Goal: Task Accomplishment & Management: Complete application form

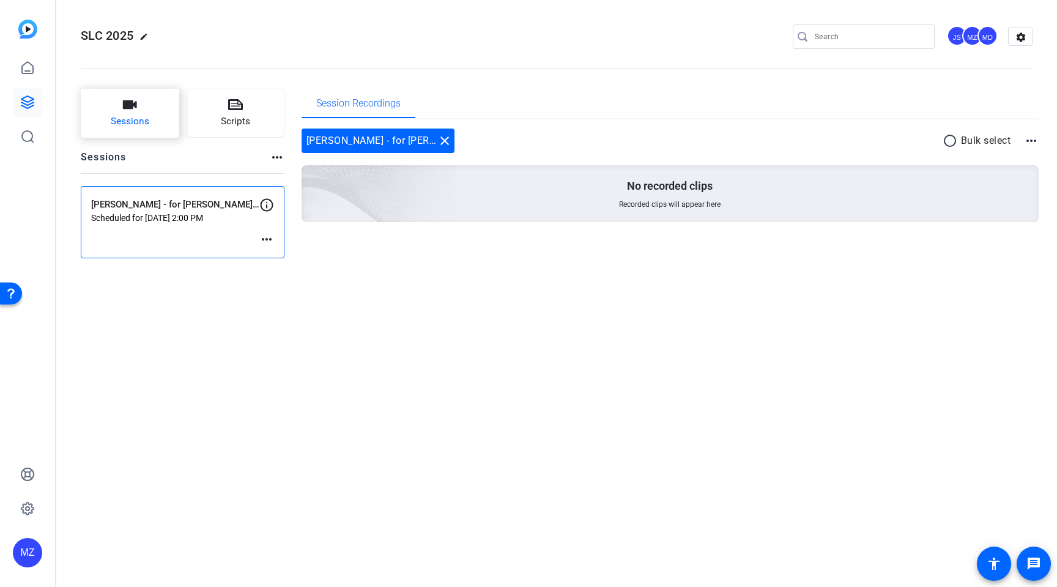
click at [122, 118] on span "Sessions" at bounding box center [130, 121] width 39 height 14
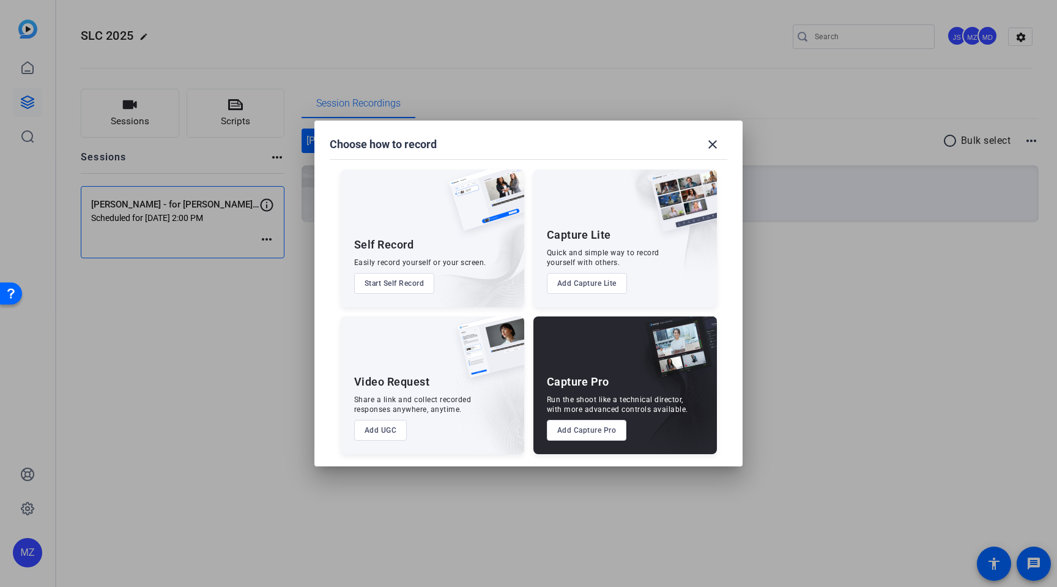
click at [595, 428] on button "Add Capture Pro" at bounding box center [587, 430] width 80 height 21
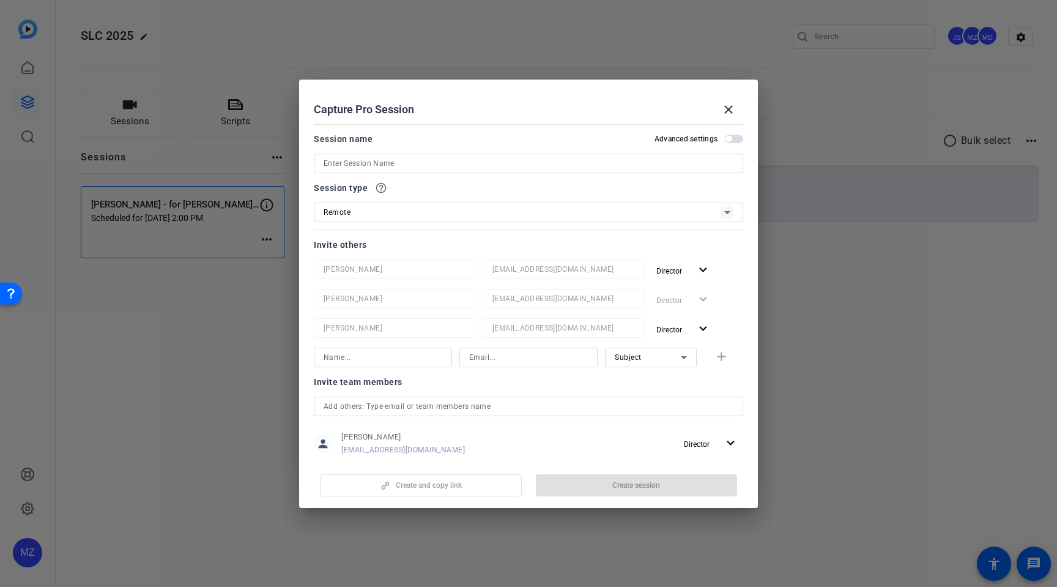
click at [737, 140] on span "button" at bounding box center [734, 139] width 18 height 9
click at [516, 167] on input at bounding box center [529, 163] width 410 height 15
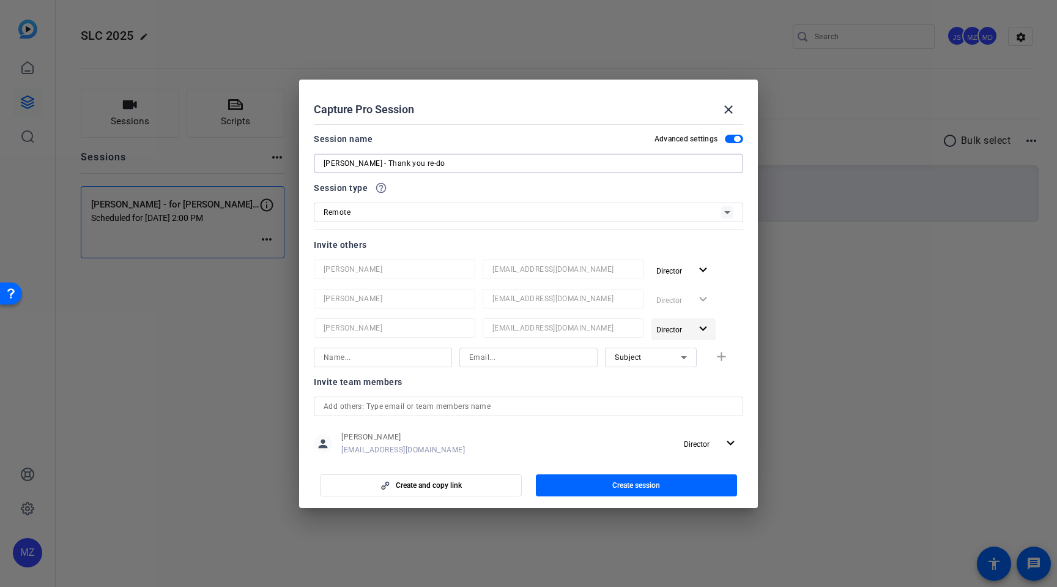
type input "[PERSON_NAME] - Thank you re-do"
click at [706, 329] on mat-icon "expand_more" at bounding box center [703, 328] width 15 height 15
click at [687, 374] on span "Remove User" at bounding box center [683, 375] width 45 height 9
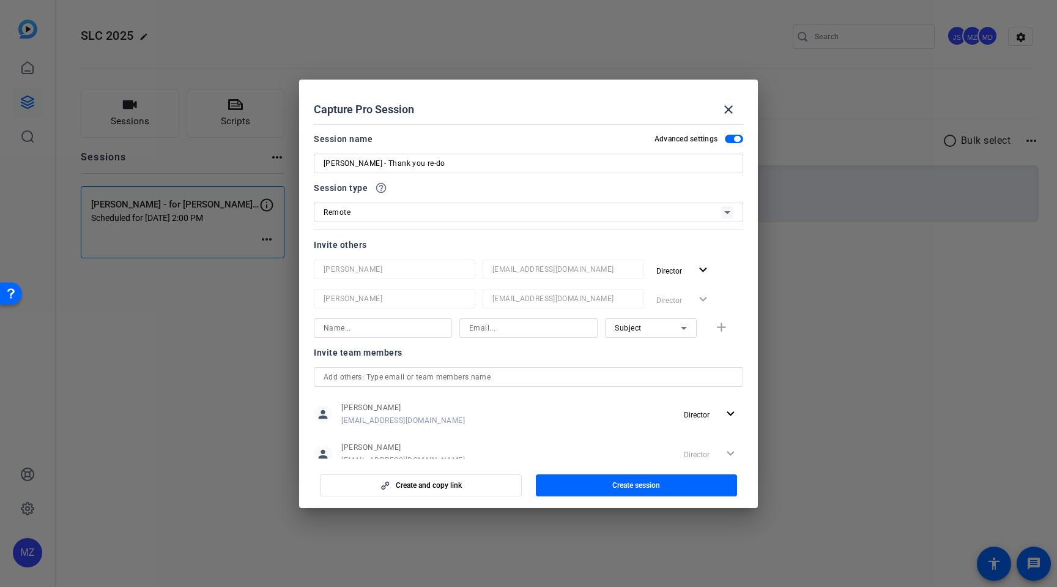
click at [441, 329] on input at bounding box center [383, 328] width 119 height 15
type input "[PERSON_NAME]"
click at [501, 328] on input at bounding box center [528, 328] width 119 height 15
click at [658, 354] on div "Invite team members" at bounding box center [529, 352] width 430 height 15
click at [547, 325] on input "[EMAIL_ADDRESS][DOMAIN_NAME]" at bounding box center [528, 328] width 119 height 15
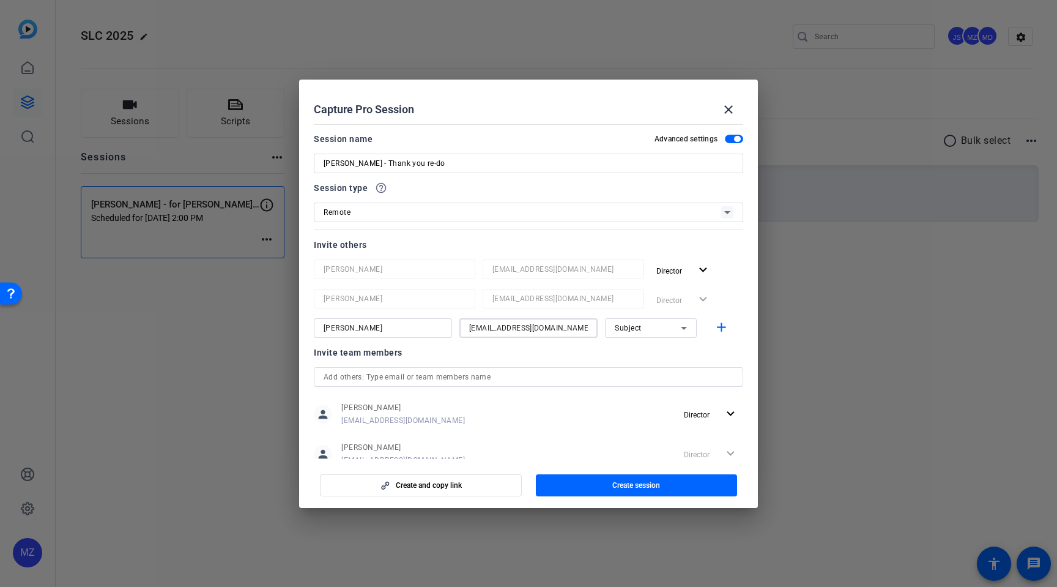
drag, startPoint x: 545, startPoint y: 330, endPoint x: 355, endPoint y: 328, distance: 190.3
click at [354, 328] on div "[PERSON_NAME] [EMAIL_ADDRESS][DOMAIN_NAME] Subject add" at bounding box center [529, 328] width 430 height 20
paste input "FKEYES"
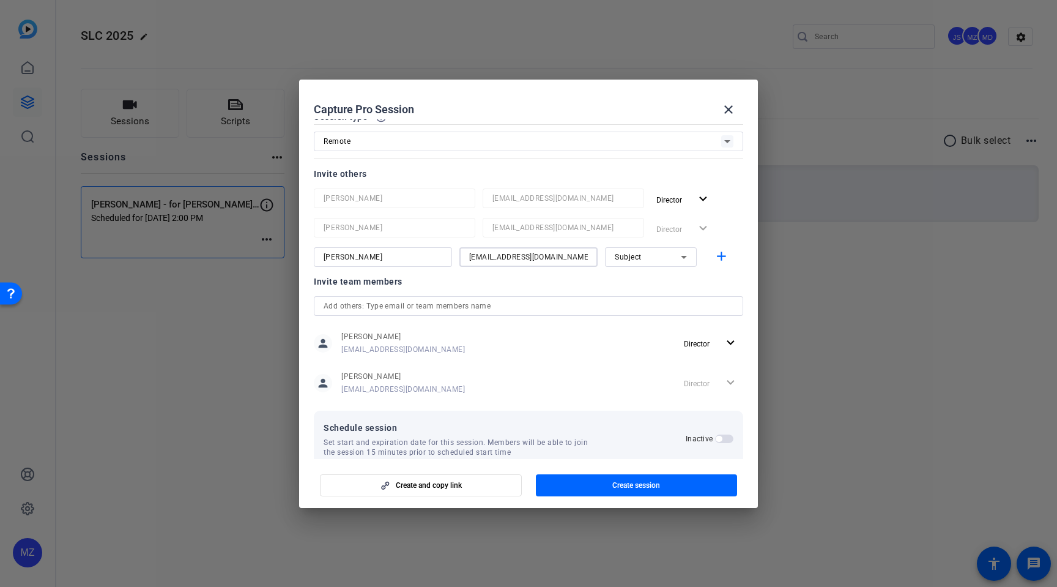
scroll to position [92, 0]
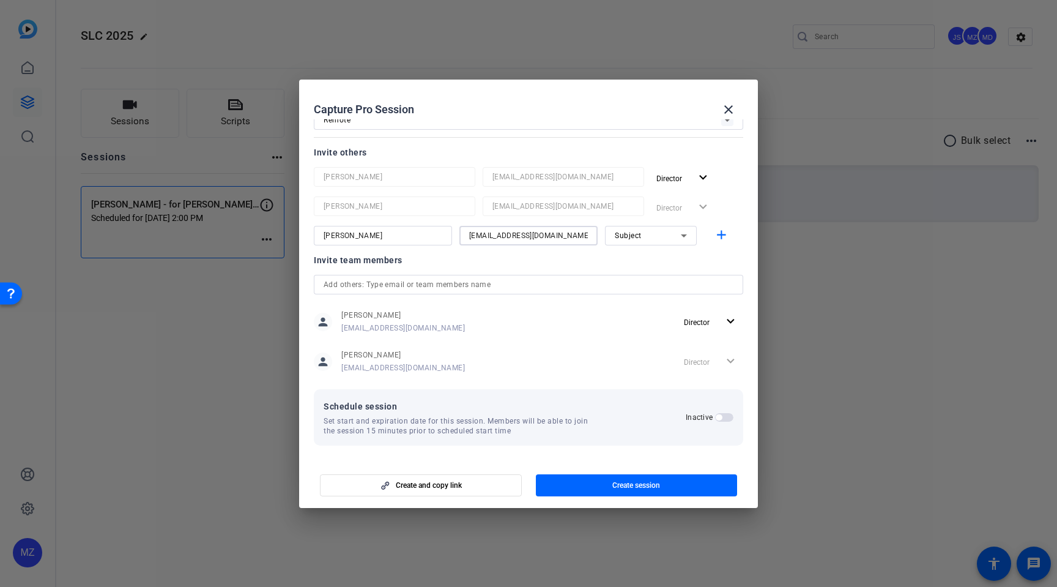
type input "[EMAIL_ADDRESS][DOMAIN_NAME]"
click at [720, 415] on span "button" at bounding box center [719, 417] width 6 height 6
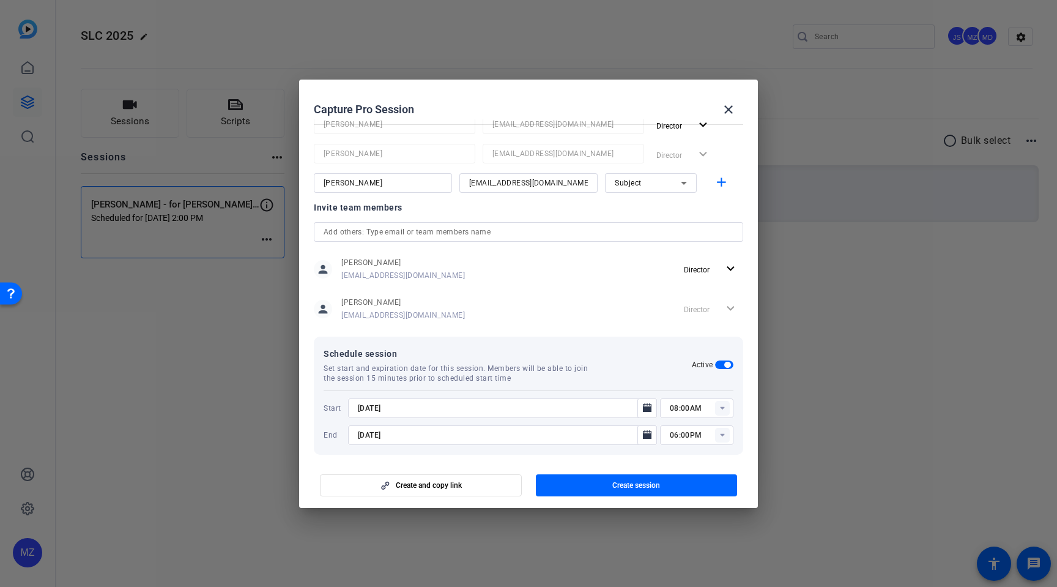
scroll to position [154, 0]
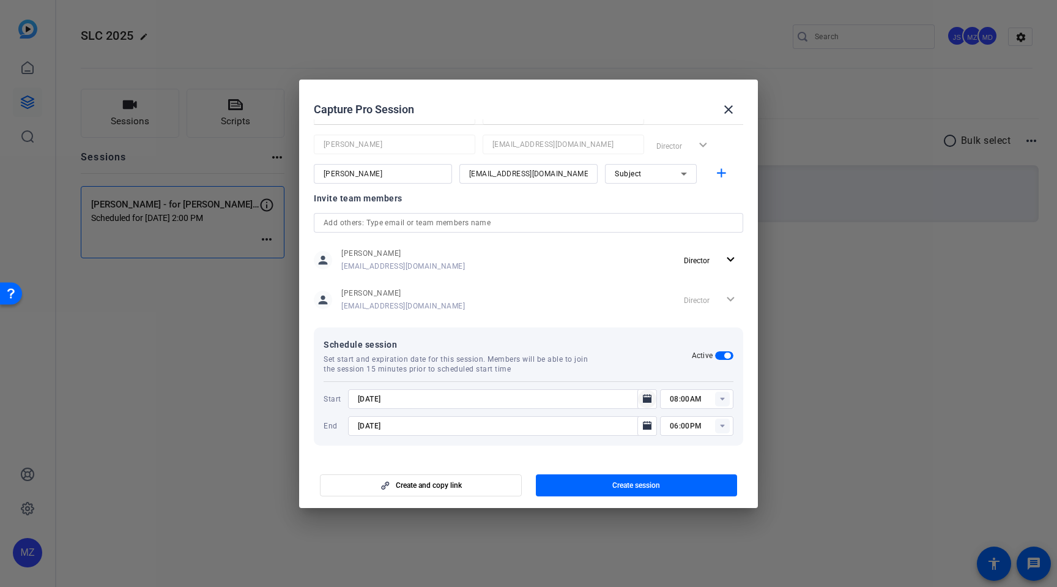
click at [649, 398] on icon "Open calendar" at bounding box center [647, 398] width 9 height 9
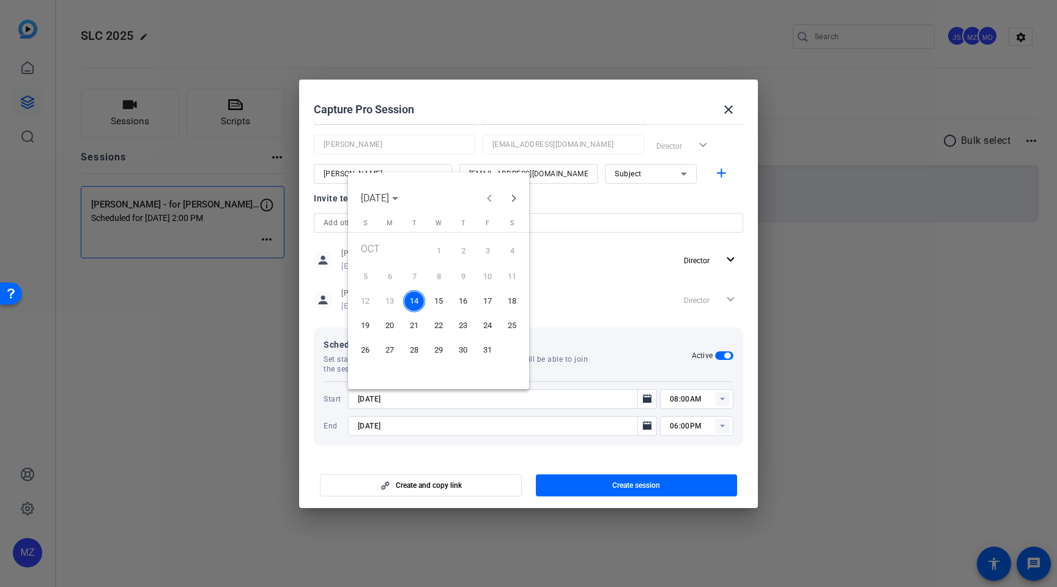
click at [465, 326] on span "23" at bounding box center [463, 325] width 22 height 22
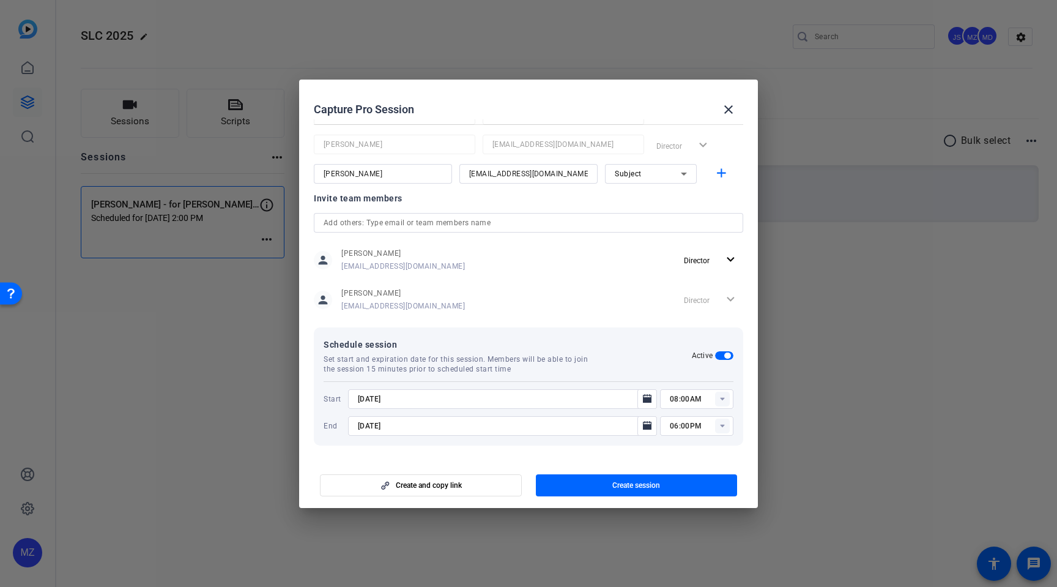
type input "[DATE]"
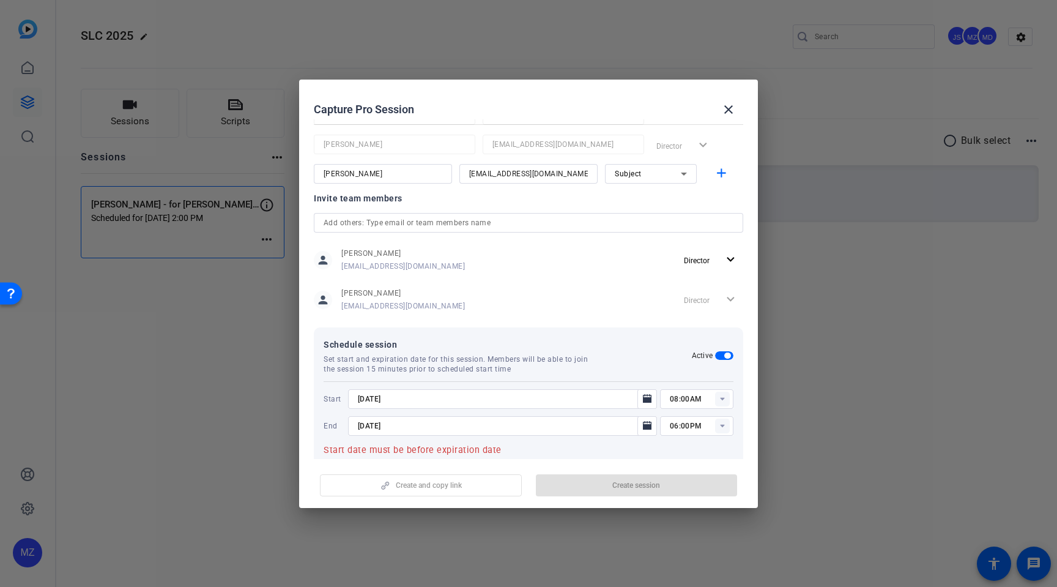
click at [720, 401] on rect at bounding box center [722, 399] width 15 height 15
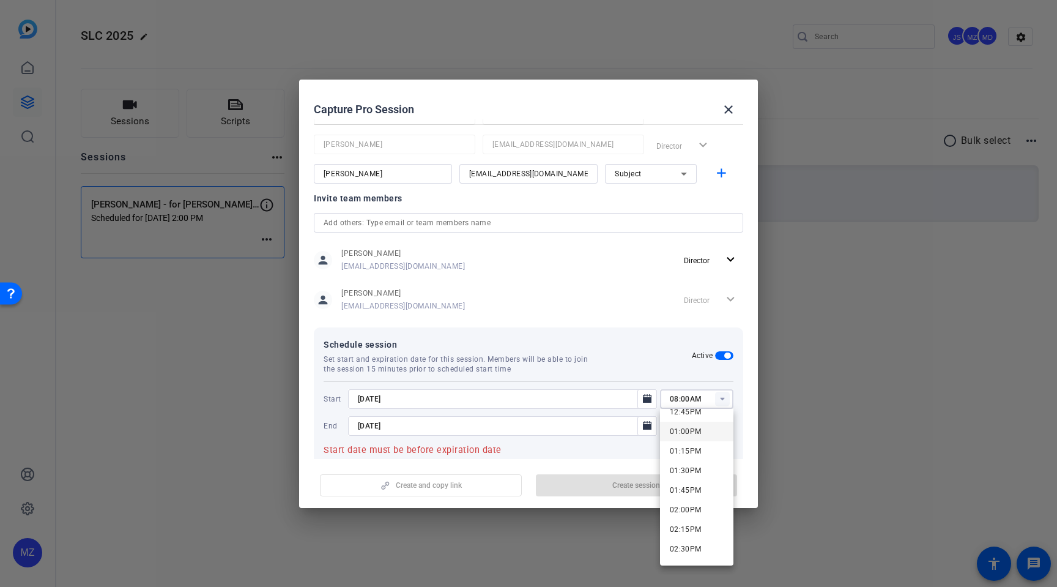
click at [694, 429] on span "01:00PM" at bounding box center [686, 431] width 32 height 9
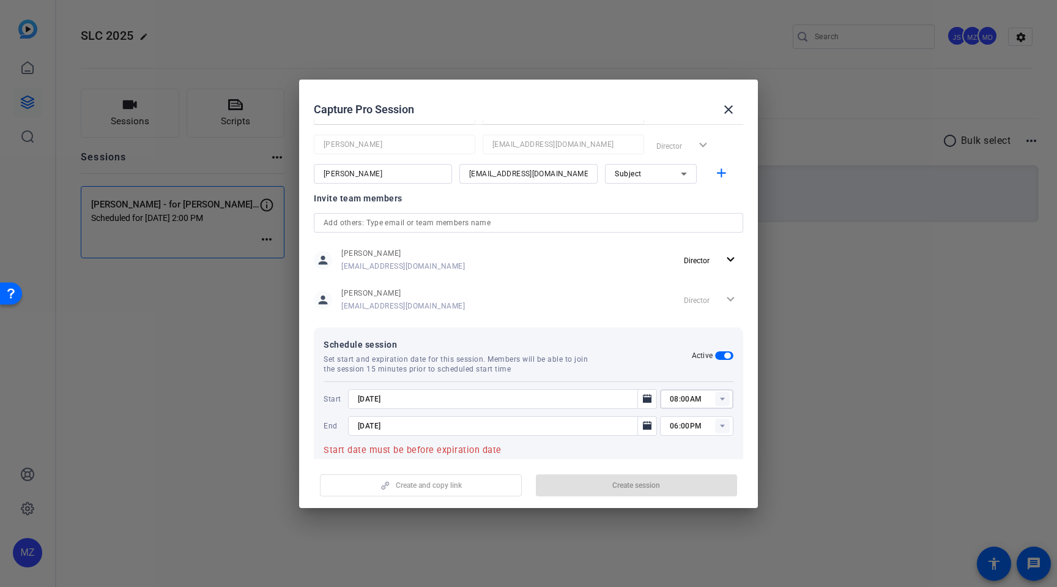
type input "01:00PM"
click at [644, 426] on icon "Open calendar" at bounding box center [647, 425] width 9 height 9
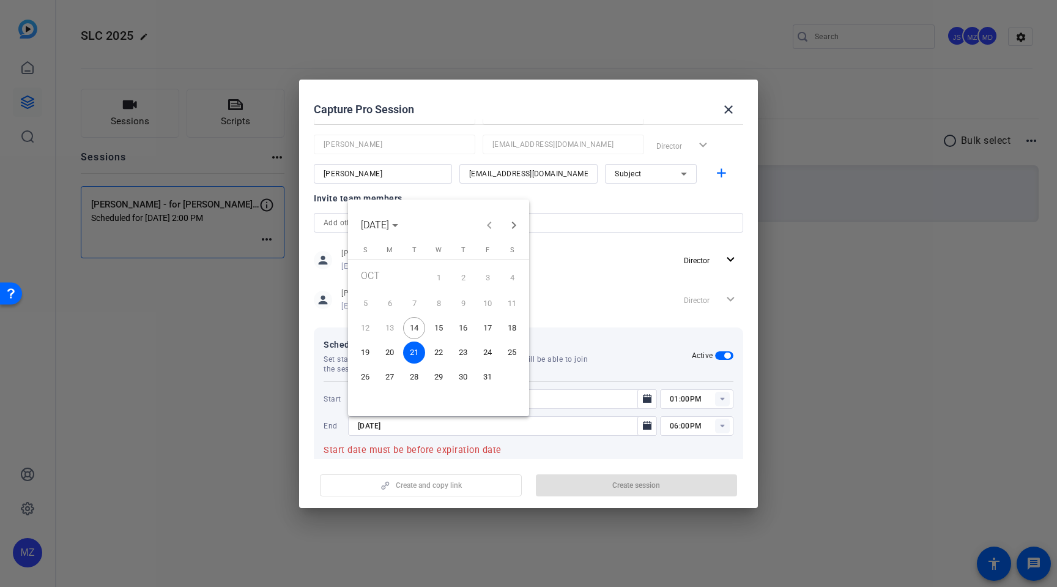
click at [461, 355] on span "23" at bounding box center [463, 352] width 22 height 22
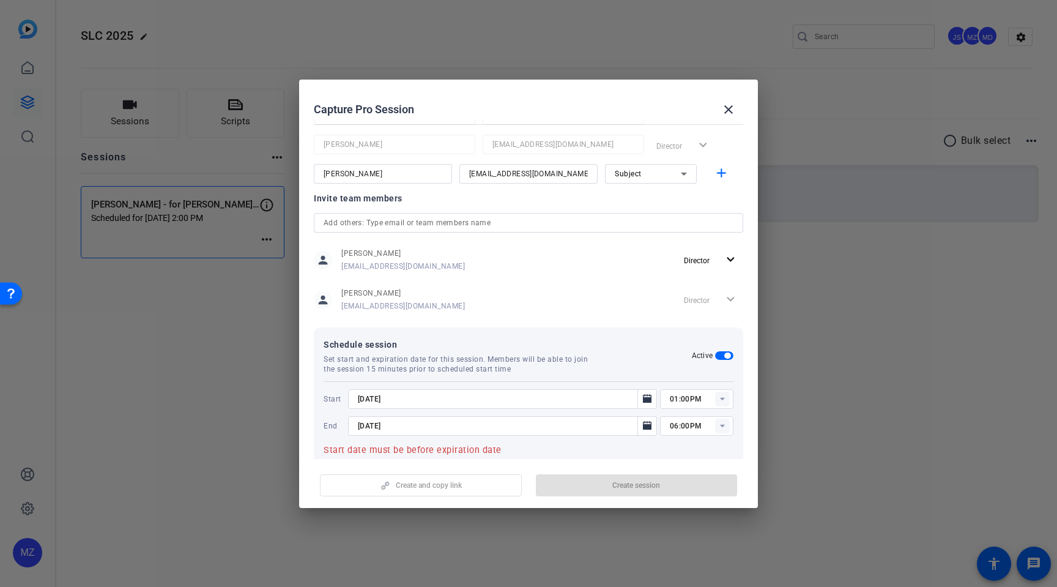
type input "[DATE]"
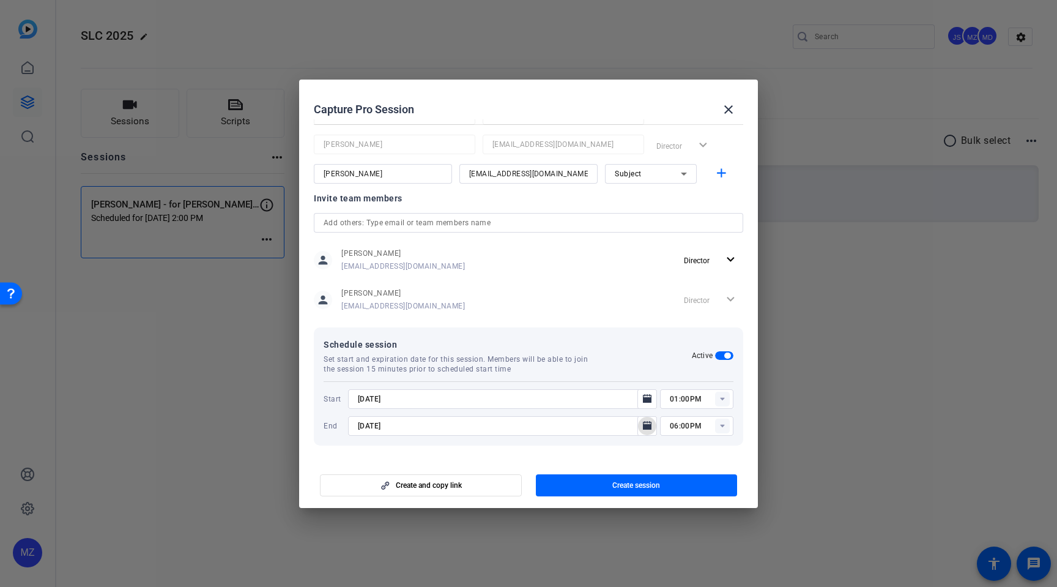
click at [724, 425] on rect at bounding box center [722, 425] width 15 height 15
click at [685, 307] on span "01:45PM" at bounding box center [686, 303] width 32 height 9
type input "01:45PM"
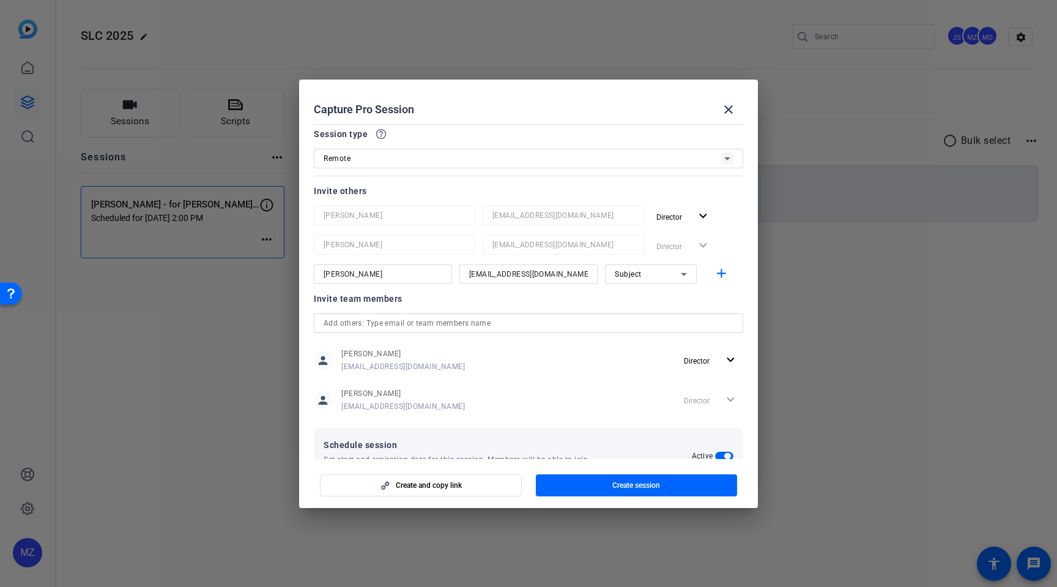
scroll to position [0, 0]
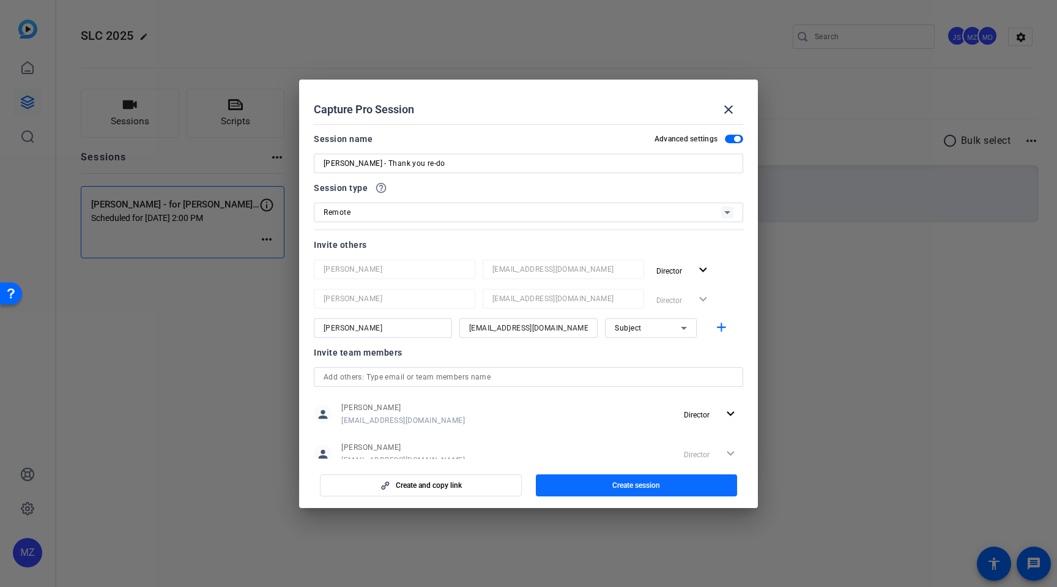
click at [636, 488] on span "Create session" at bounding box center [636, 485] width 48 height 10
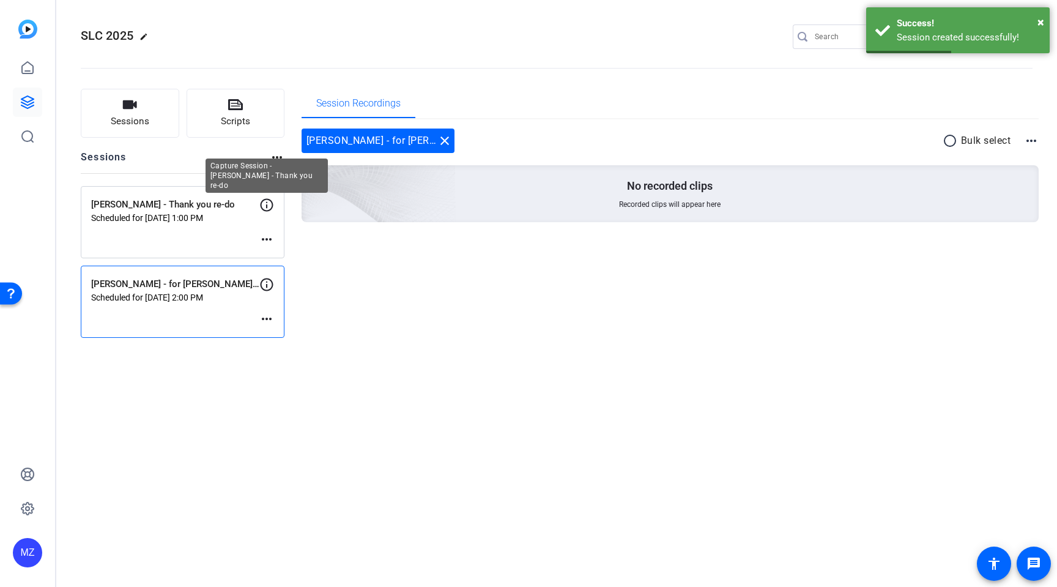
click at [265, 205] on icon at bounding box center [266, 205] width 15 height 15
click at [265, 243] on mat-icon "more_horiz" at bounding box center [266, 239] width 15 height 15
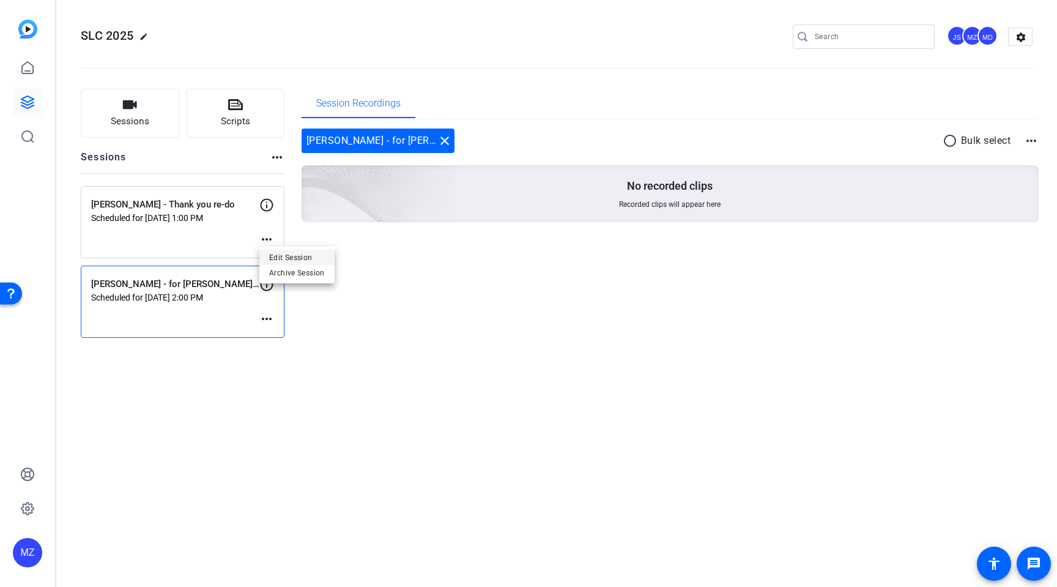
click at [283, 261] on span "Edit Session" at bounding box center [297, 257] width 56 height 15
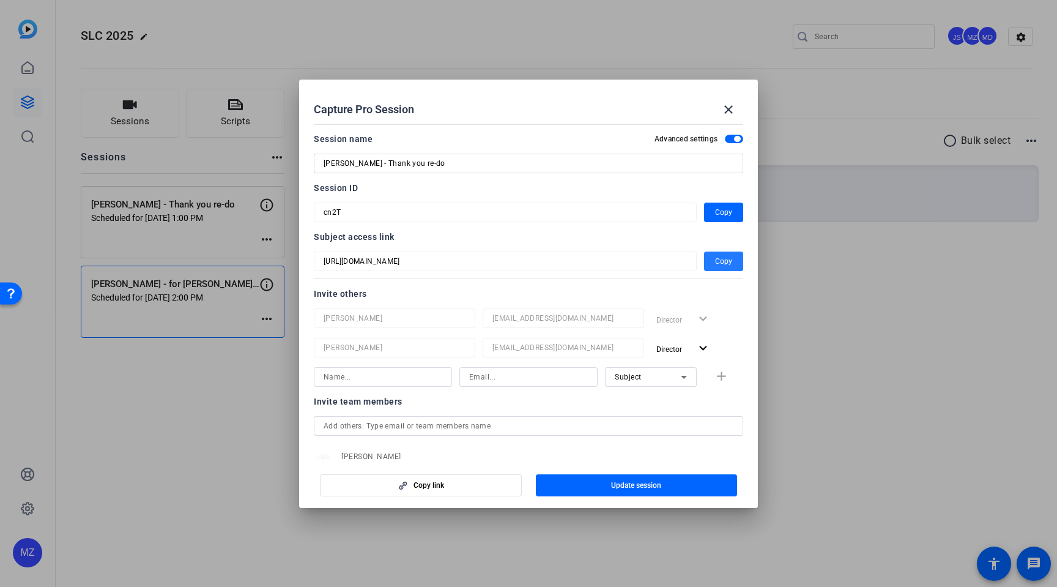
click at [726, 262] on span "Copy" at bounding box center [723, 261] width 17 height 15
click at [723, 212] on span "Copy" at bounding box center [723, 212] width 17 height 15
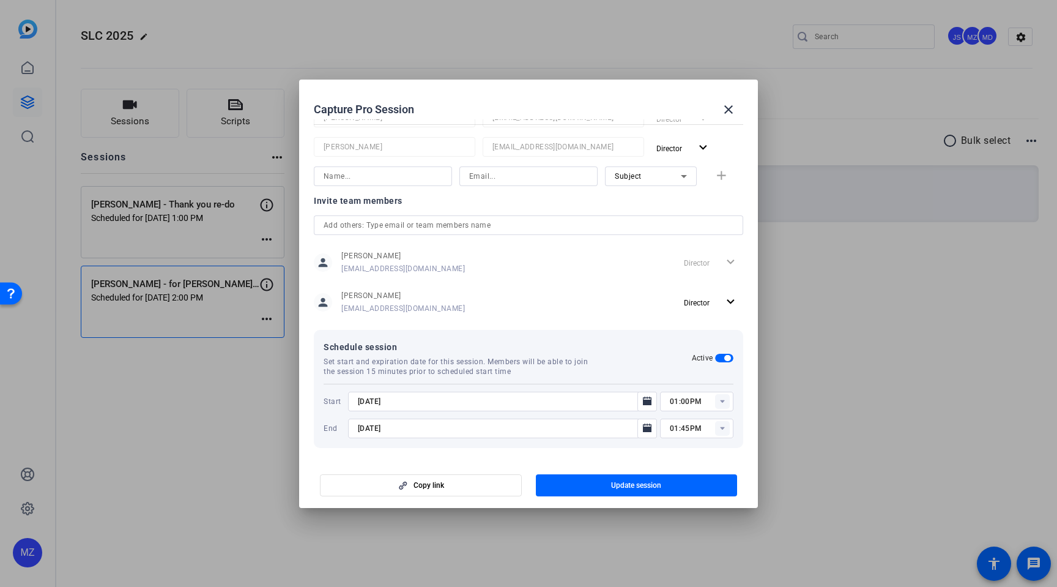
scroll to position [203, 0]
click at [731, 110] on mat-icon "close" at bounding box center [728, 109] width 15 height 15
